Goal: Information Seeking & Learning: Learn about a topic

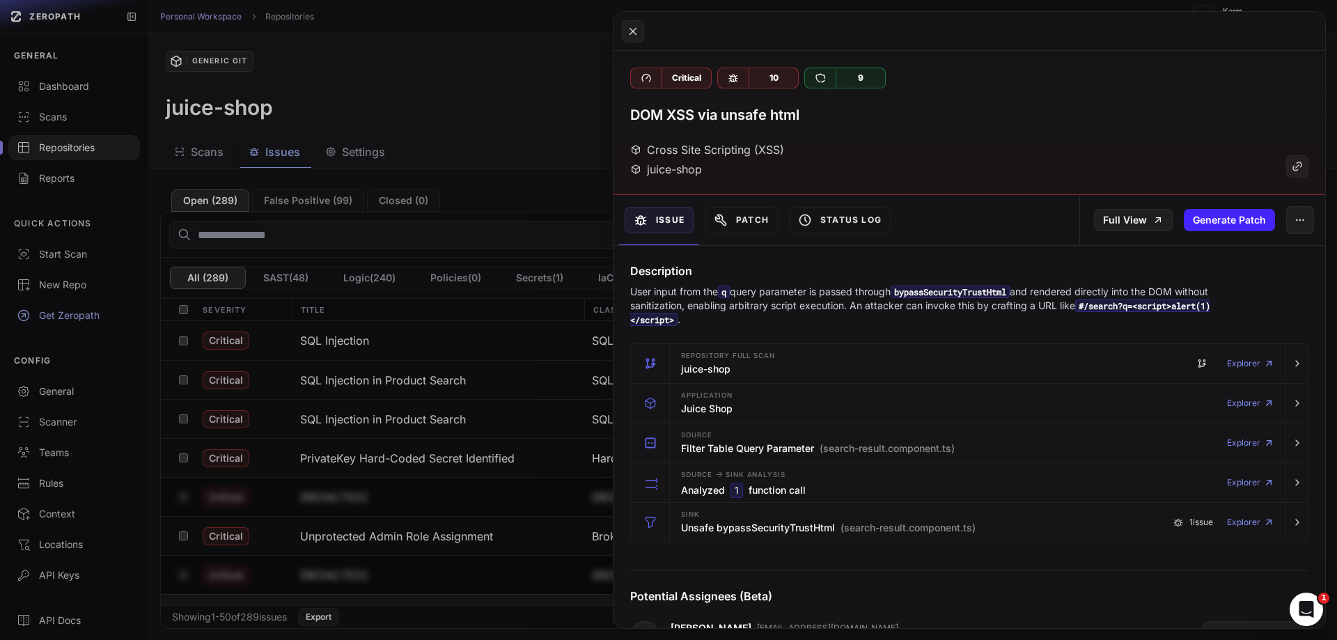
scroll to position [982, 0]
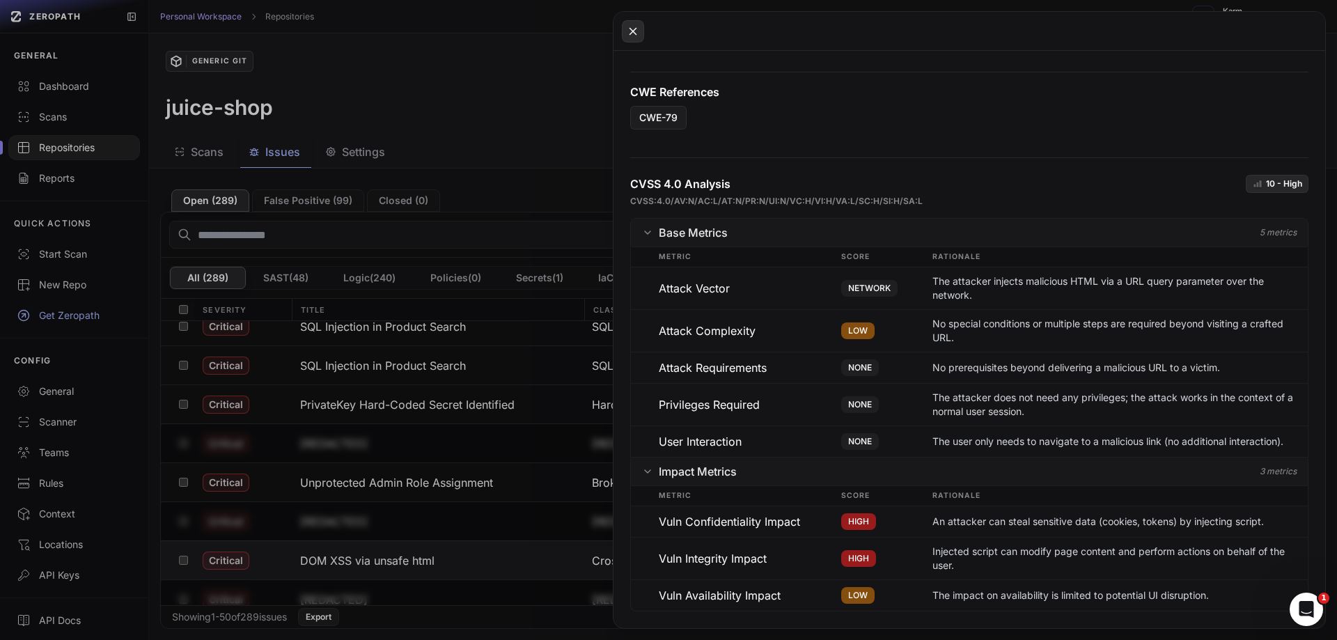
click at [632, 30] on icon at bounding box center [633, 31] width 6 height 6
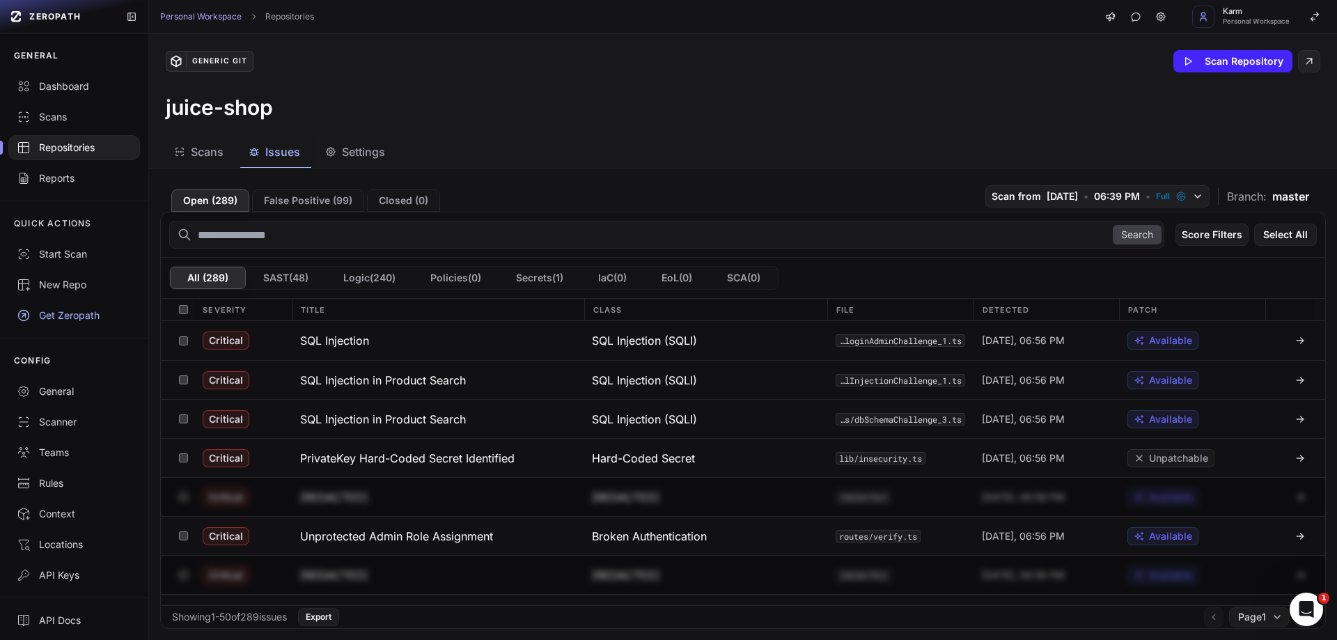
click at [209, 282] on button "All ( 289 )" at bounding box center [208, 278] width 76 height 22
click at [378, 283] on button "Logic ( 240 )" at bounding box center [369, 278] width 87 height 22
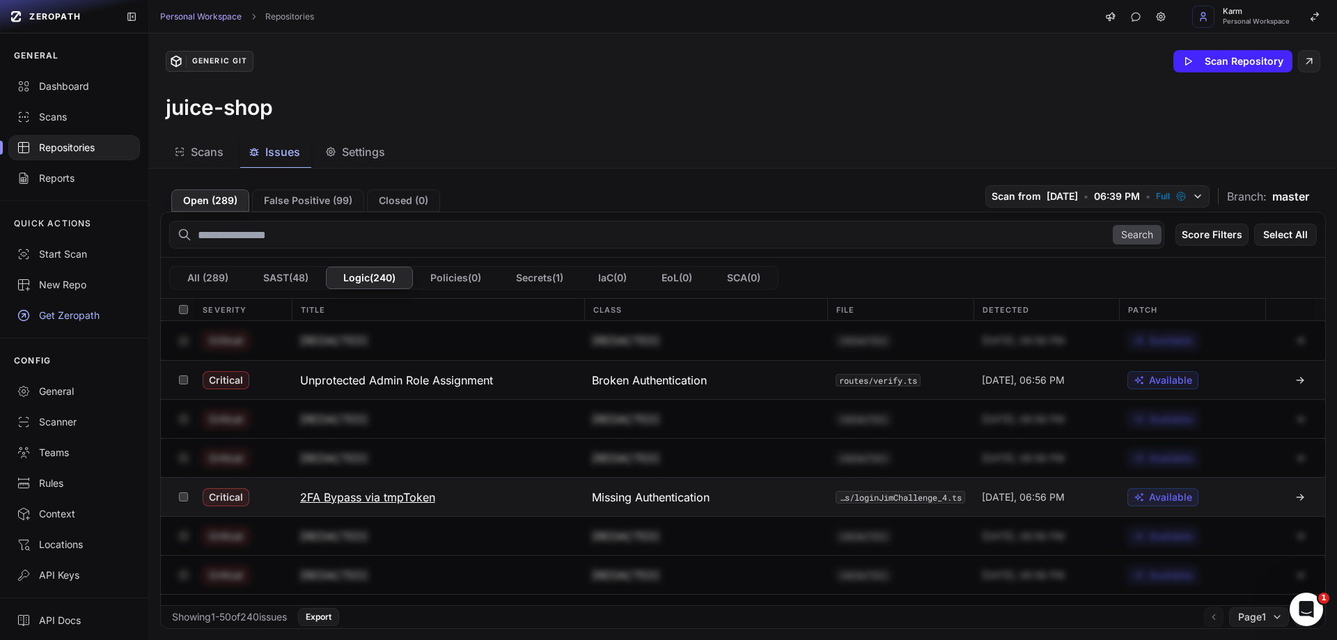
click at [339, 494] on h3 "2FA Bypass via tmpToken" at bounding box center [367, 497] width 135 height 17
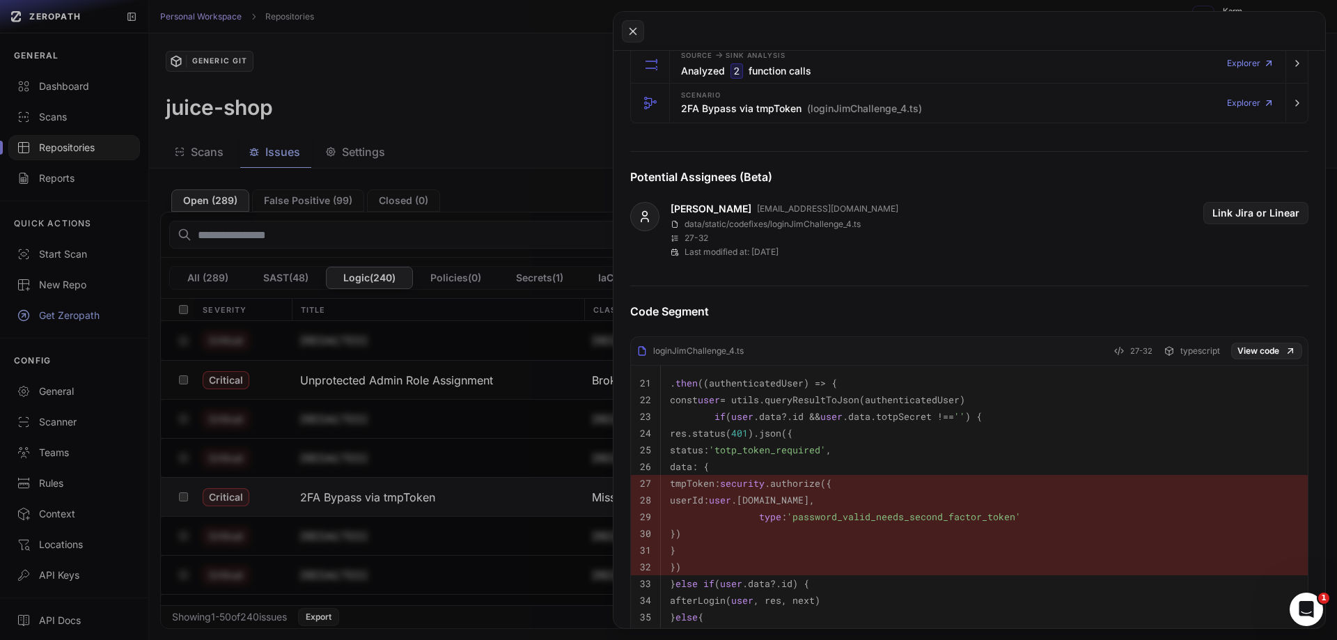
scroll to position [418, 0]
click at [637, 33] on icon at bounding box center [633, 31] width 13 height 17
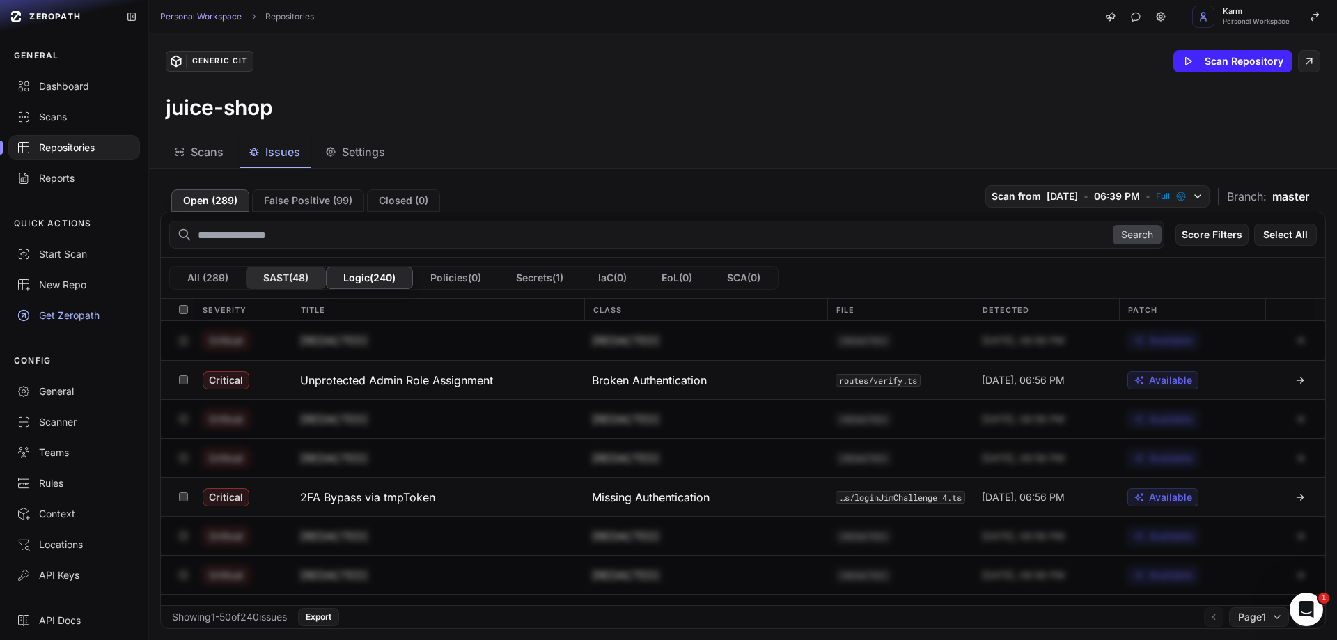
click at [290, 276] on button "SAST ( 48 )" at bounding box center [286, 278] width 80 height 22
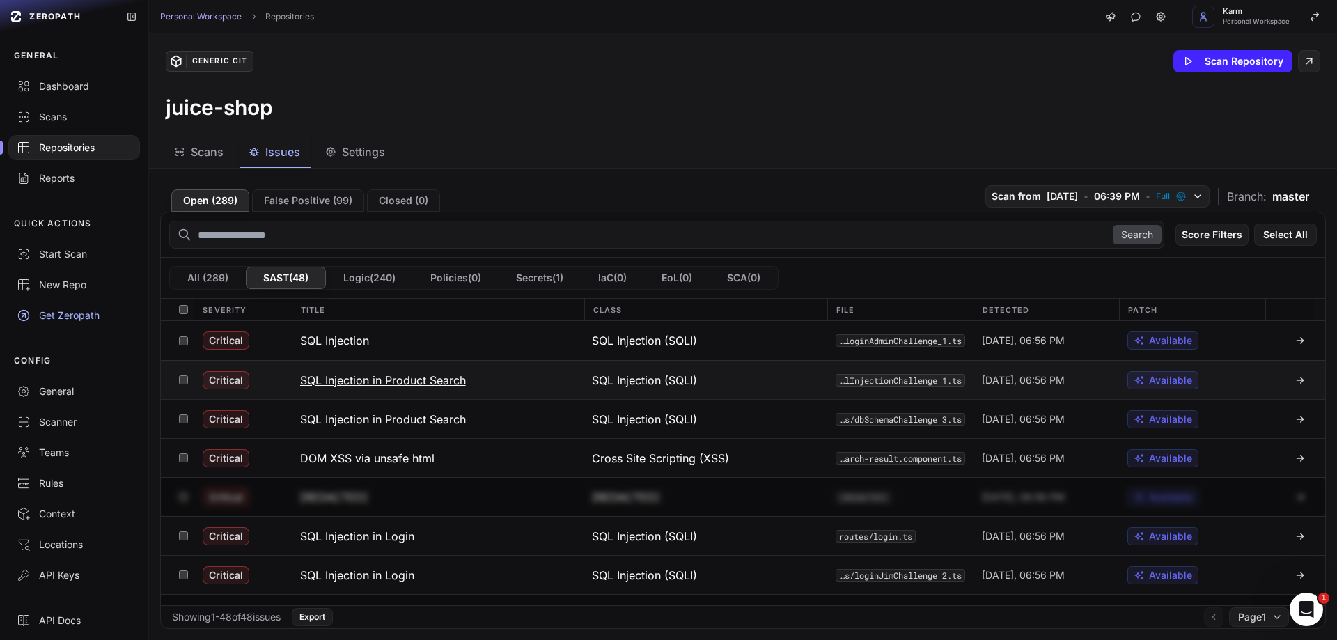
click at [347, 384] on h3 "SQL Injection in Product Search" at bounding box center [383, 380] width 166 height 17
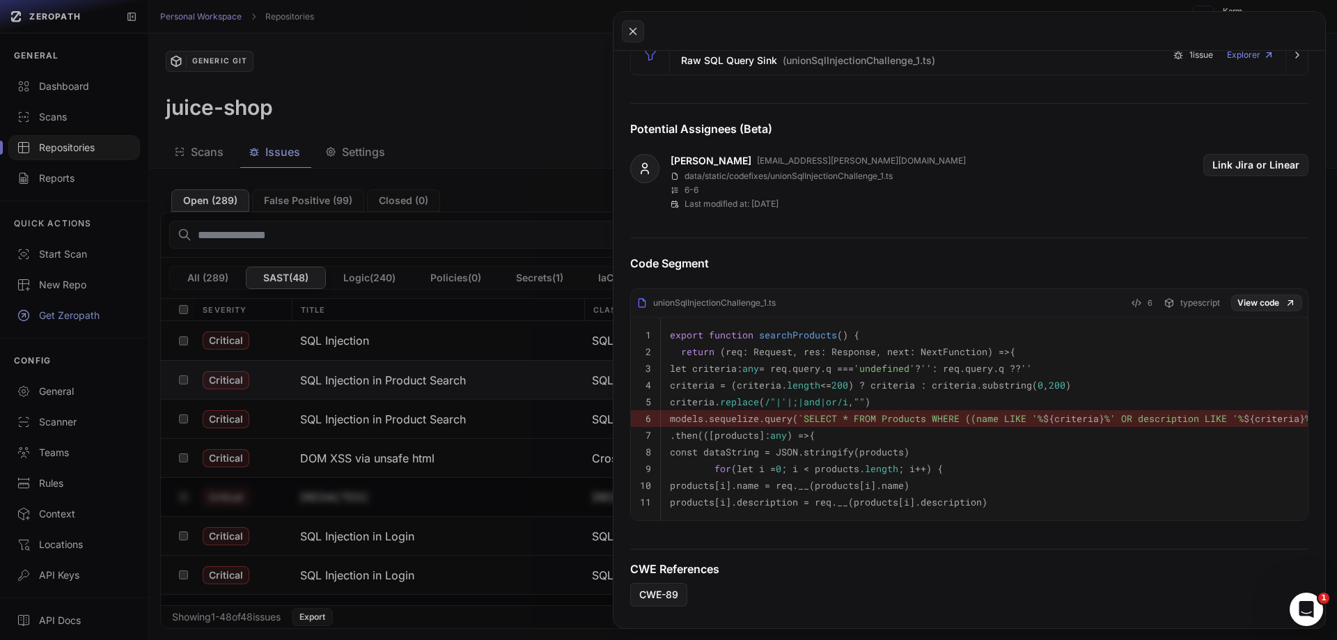
scroll to position [487, 0]
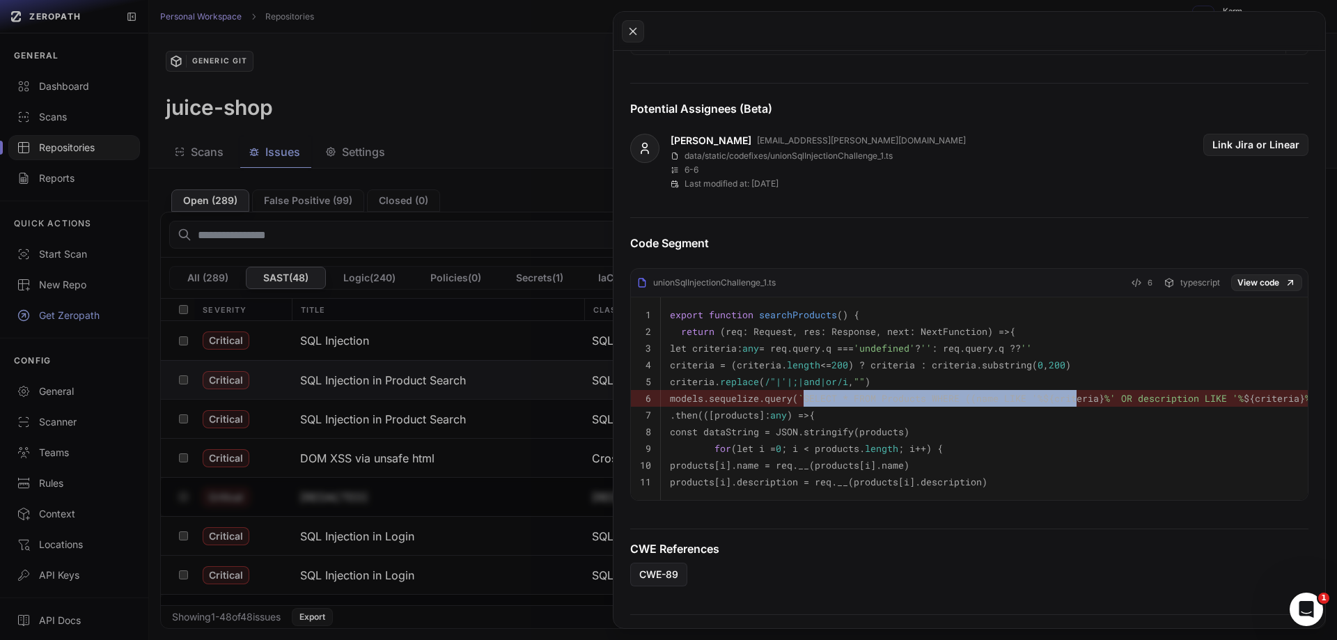
drag, startPoint x: 827, startPoint y: 397, endPoint x: 1111, endPoint y: 402, distance: 284.2
click at [1099, 403] on span "`SELECT * FROM Products WHERE ((name LIKE '% ${criteria} %' OR description LIKE…" at bounding box center [1165, 398] width 735 height 13
click at [1104, 402] on span "${criteria}" at bounding box center [1073, 398] width 61 height 13
drag, startPoint x: 1056, startPoint y: 392, endPoint x: 1138, endPoint y: 393, distance: 82.2
click at [1138, 393] on span "`SELECT * FROM Products WHERE ((name LIKE '% ${criteria} %' OR description LIKE…" at bounding box center [1165, 398] width 735 height 13
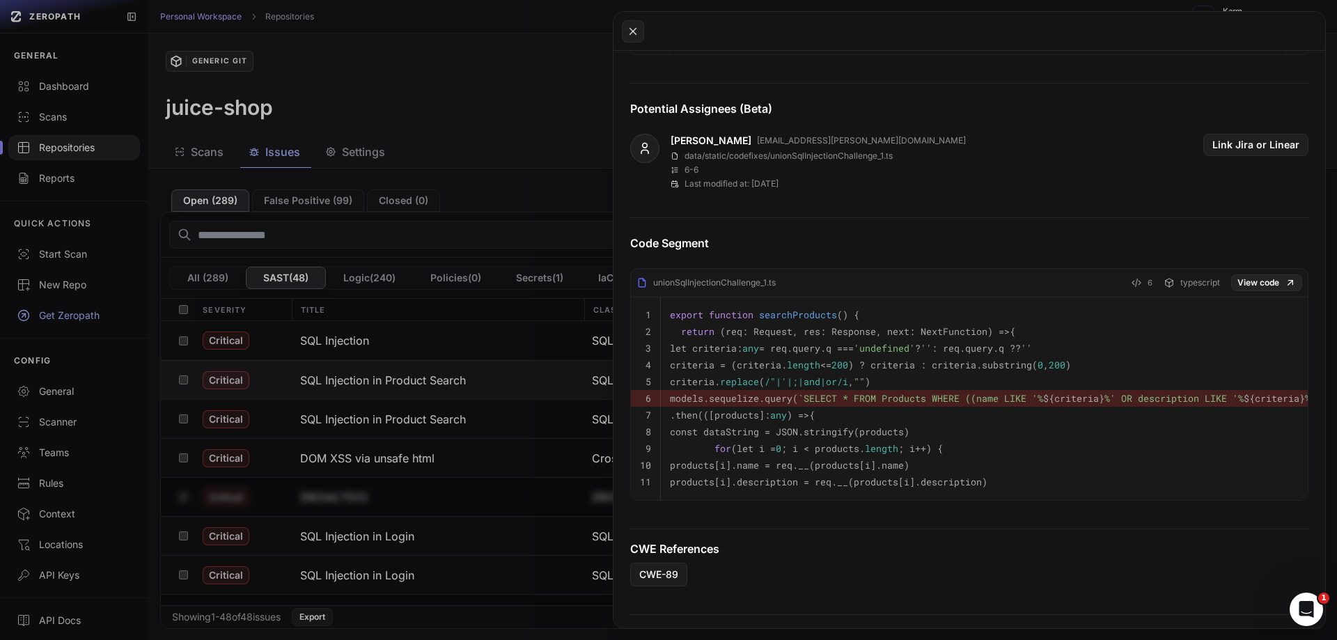
click at [1136, 413] on pre ".then( ( [products]: any ) => {" at bounding box center [1104, 415] width 869 height 17
click at [631, 38] on icon at bounding box center [633, 31] width 13 height 17
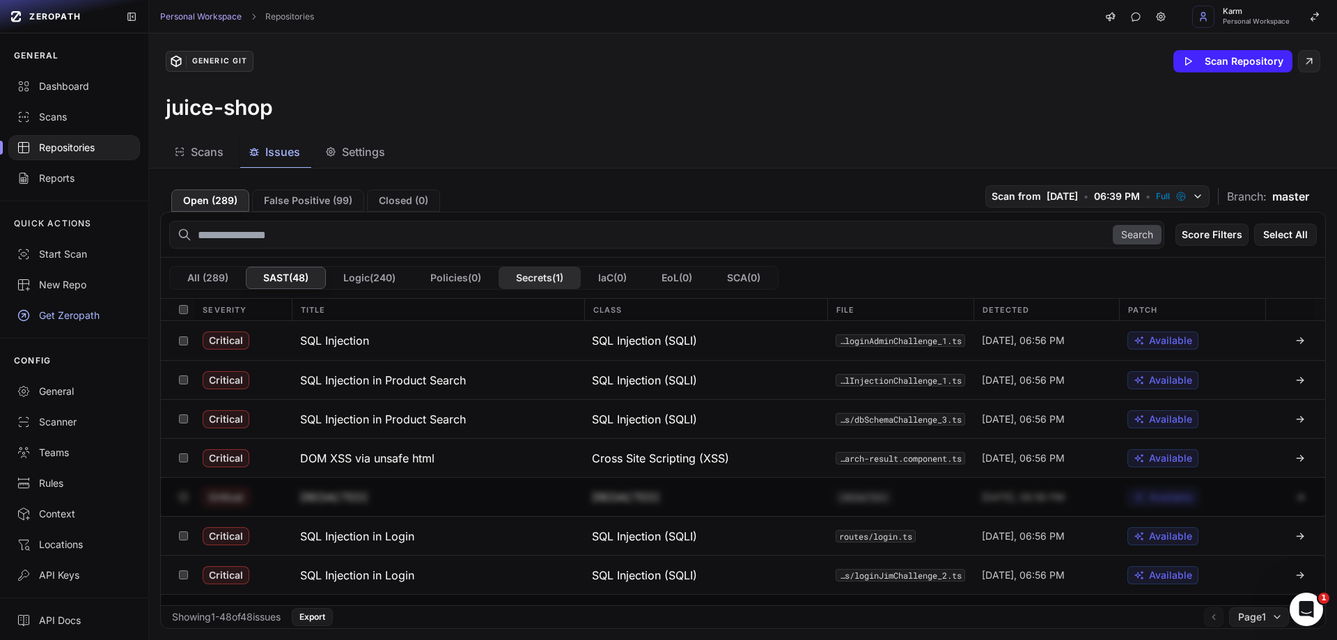
click at [538, 272] on button "Secrets ( 1 )" at bounding box center [540, 278] width 82 height 22
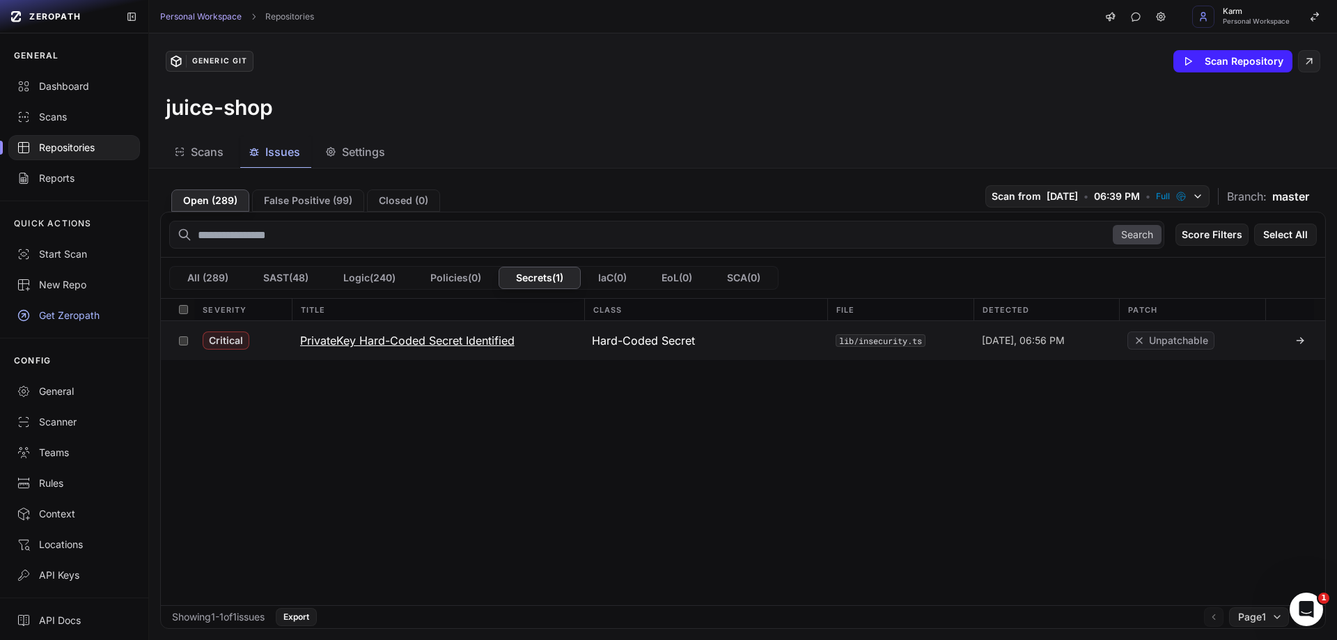
click at [400, 338] on h3 "PrivateKey Hard-Coded Secret Identified" at bounding box center [407, 340] width 214 height 17
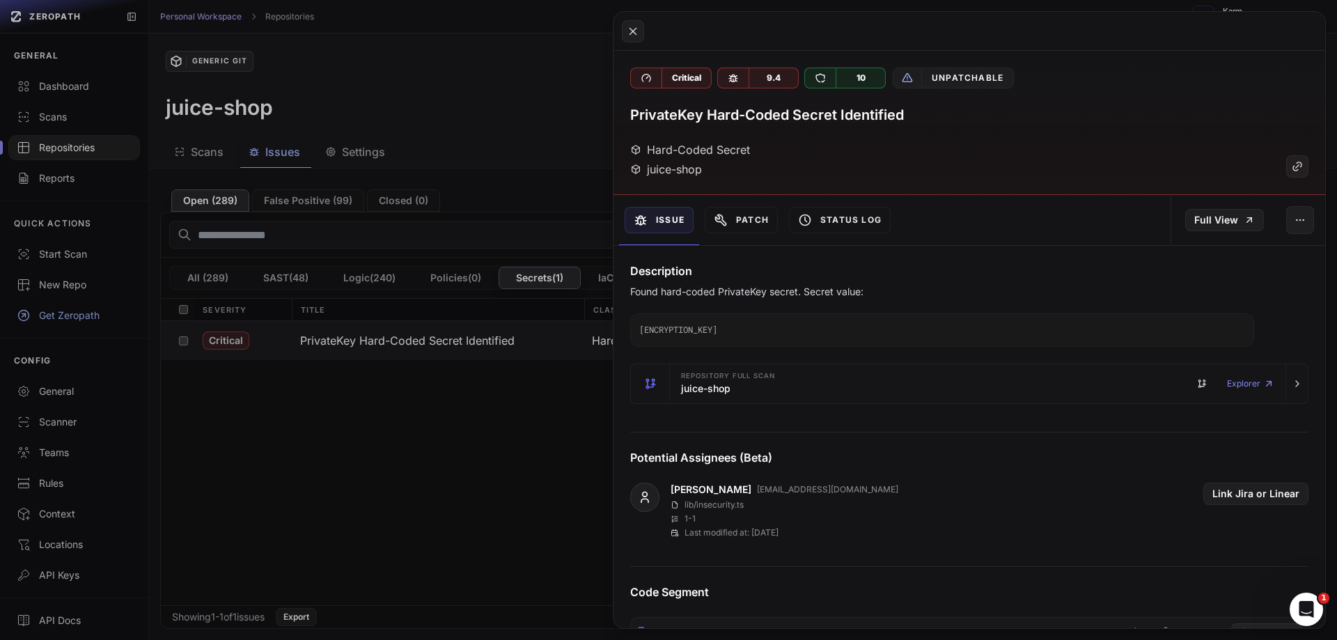
drag, startPoint x: 641, startPoint y: 327, endPoint x: 841, endPoint y: 357, distance: 202.2
click at [841, 346] on code "[ENCRYPTION_KEY]" at bounding box center [942, 330] width 623 height 32
click at [742, 346] on code "[ENCRYPTION_KEY]" at bounding box center [942, 330] width 623 height 32
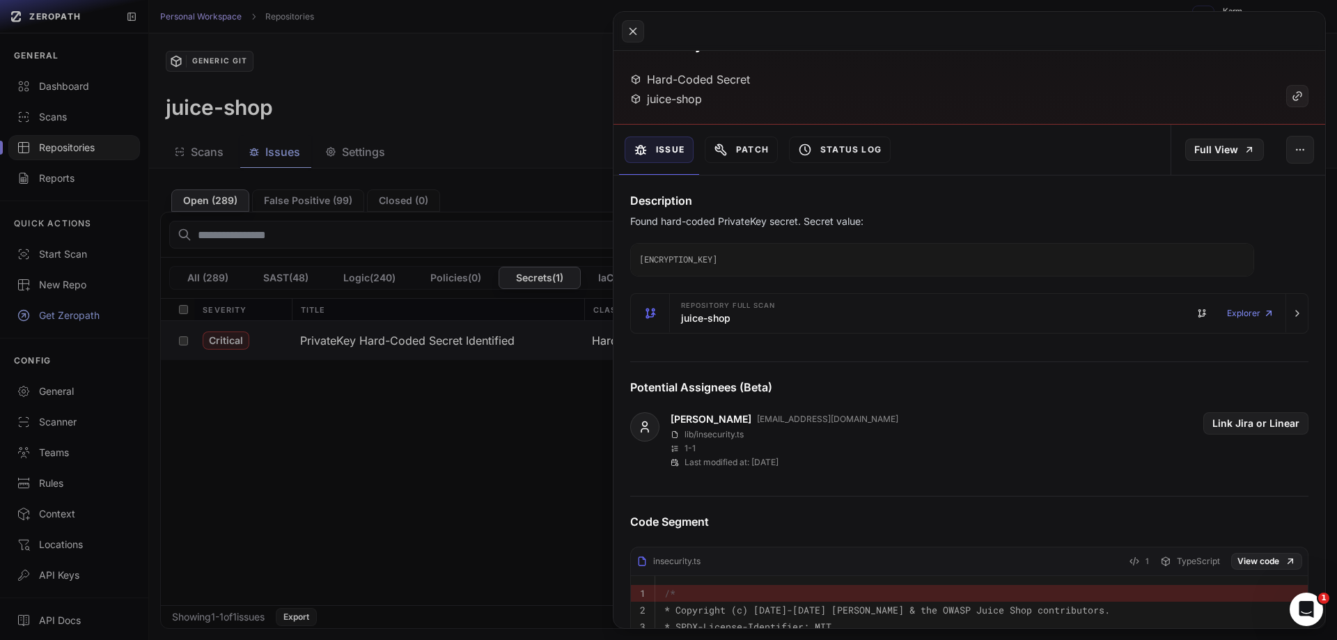
scroll to position [70, 0]
click at [626, 25] on button at bounding box center [633, 31] width 22 height 22
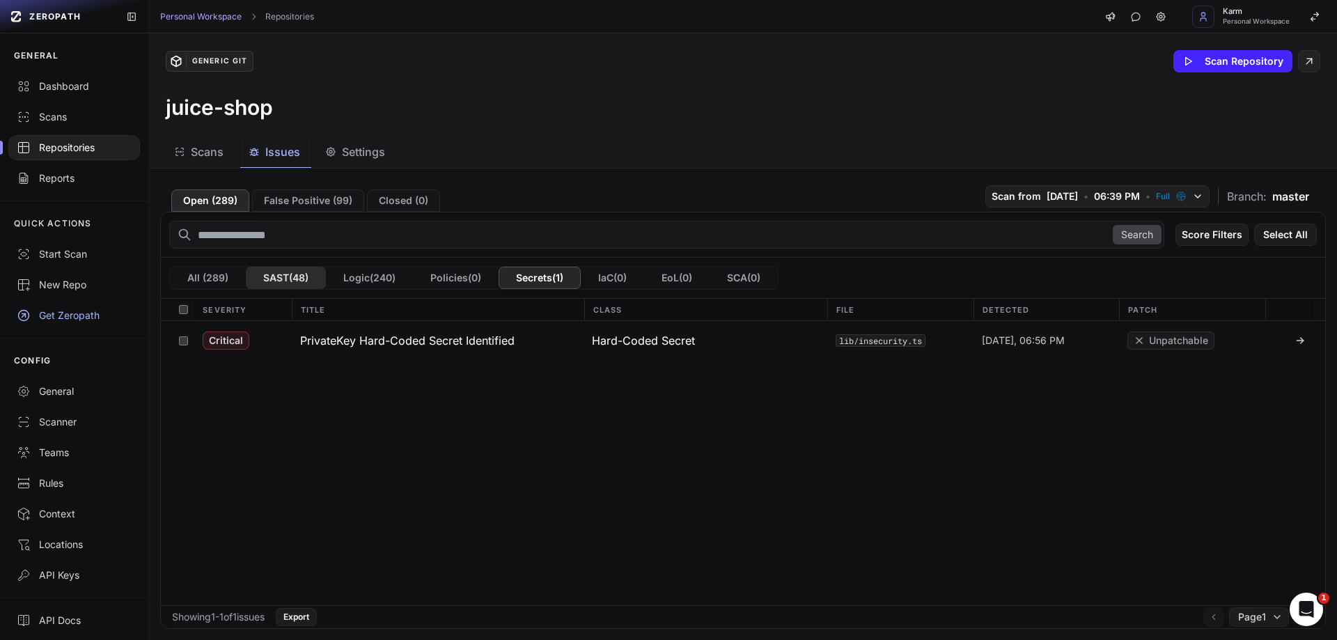
click at [301, 270] on button "SAST ( 48 )" at bounding box center [286, 278] width 80 height 22
